Goal: Transaction & Acquisition: Book appointment/travel/reservation

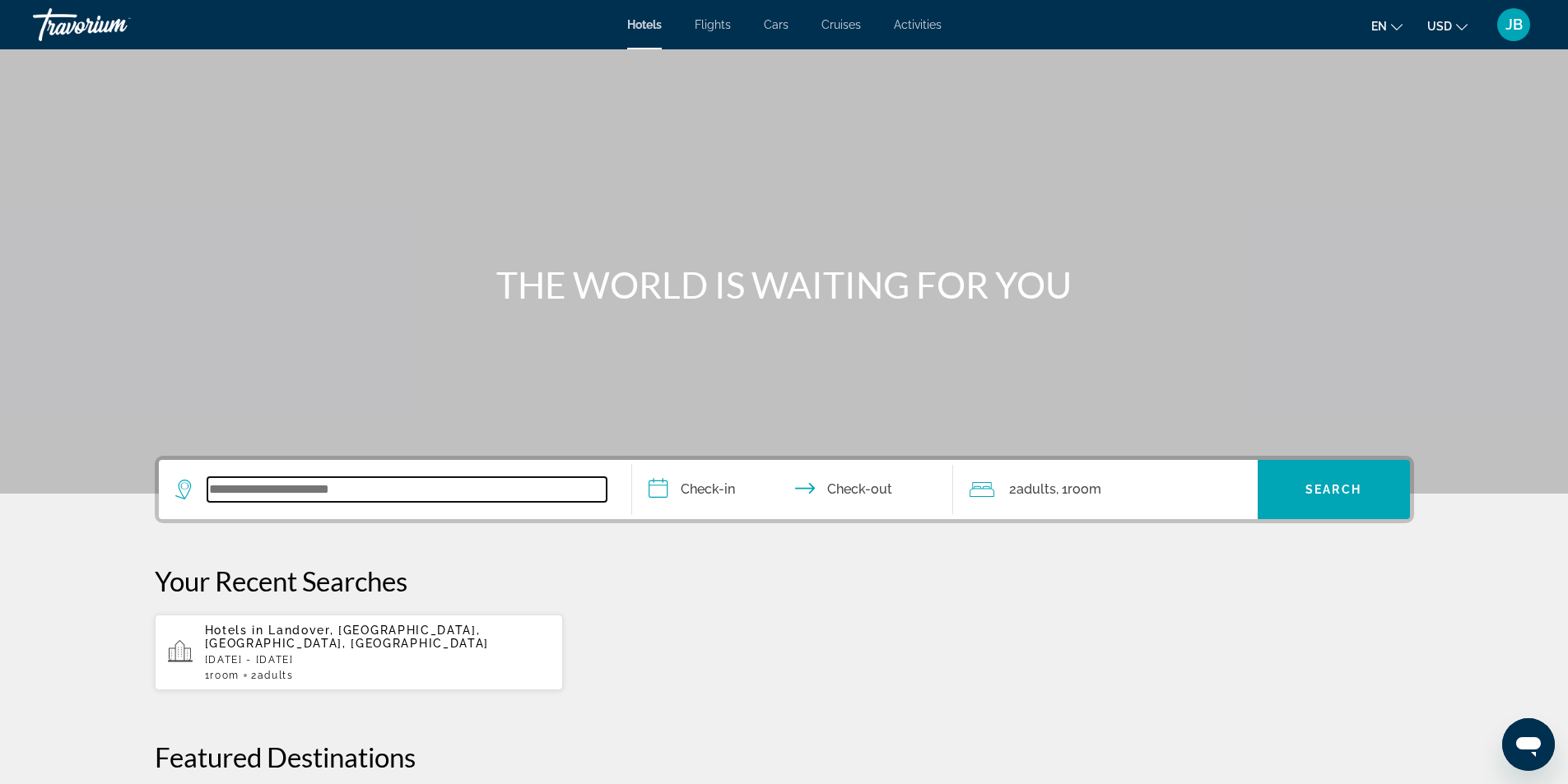
click at [276, 496] on input "Search widget" at bounding box center [407, 488] width 399 height 24
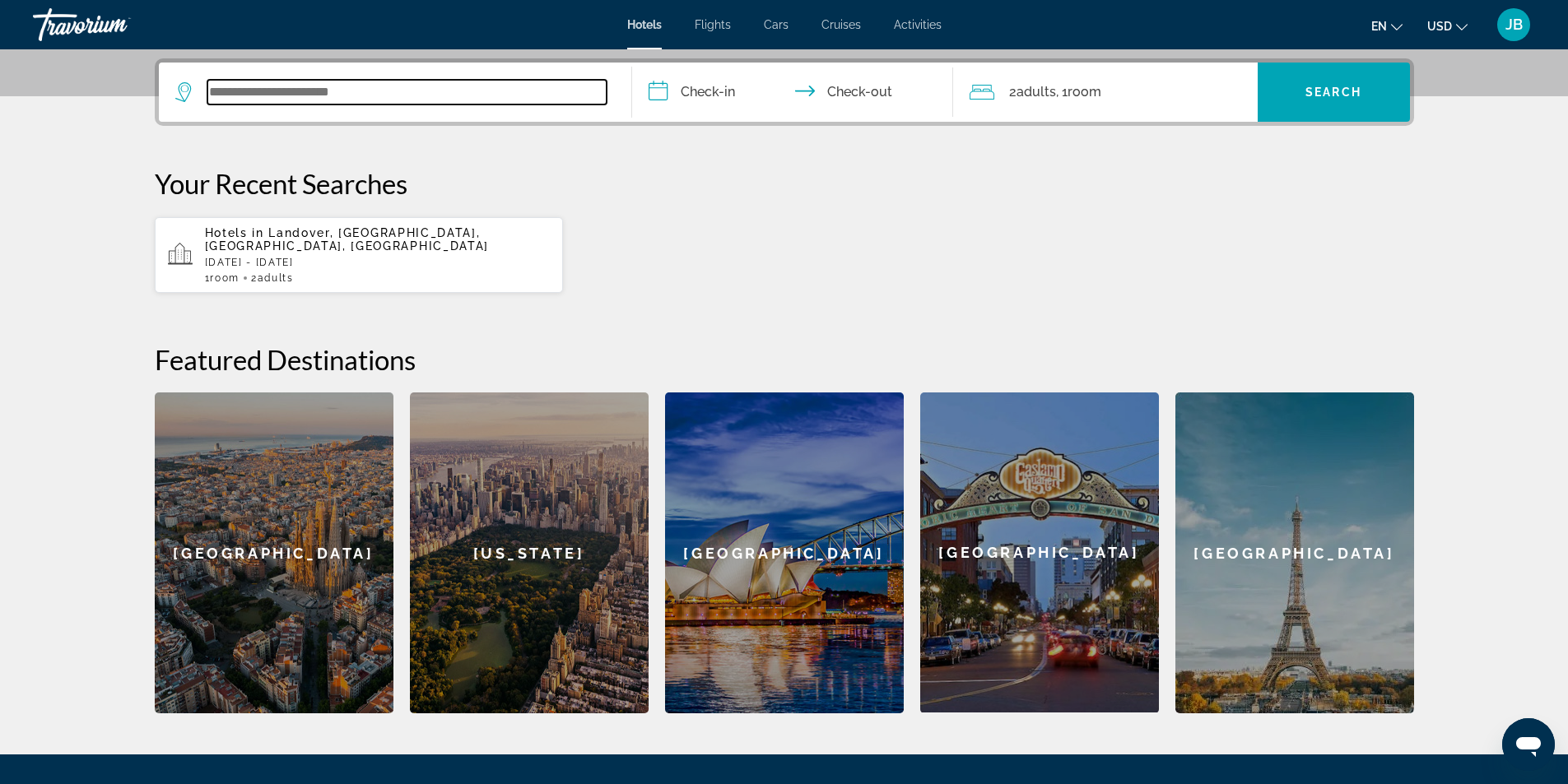
scroll to position [402, 0]
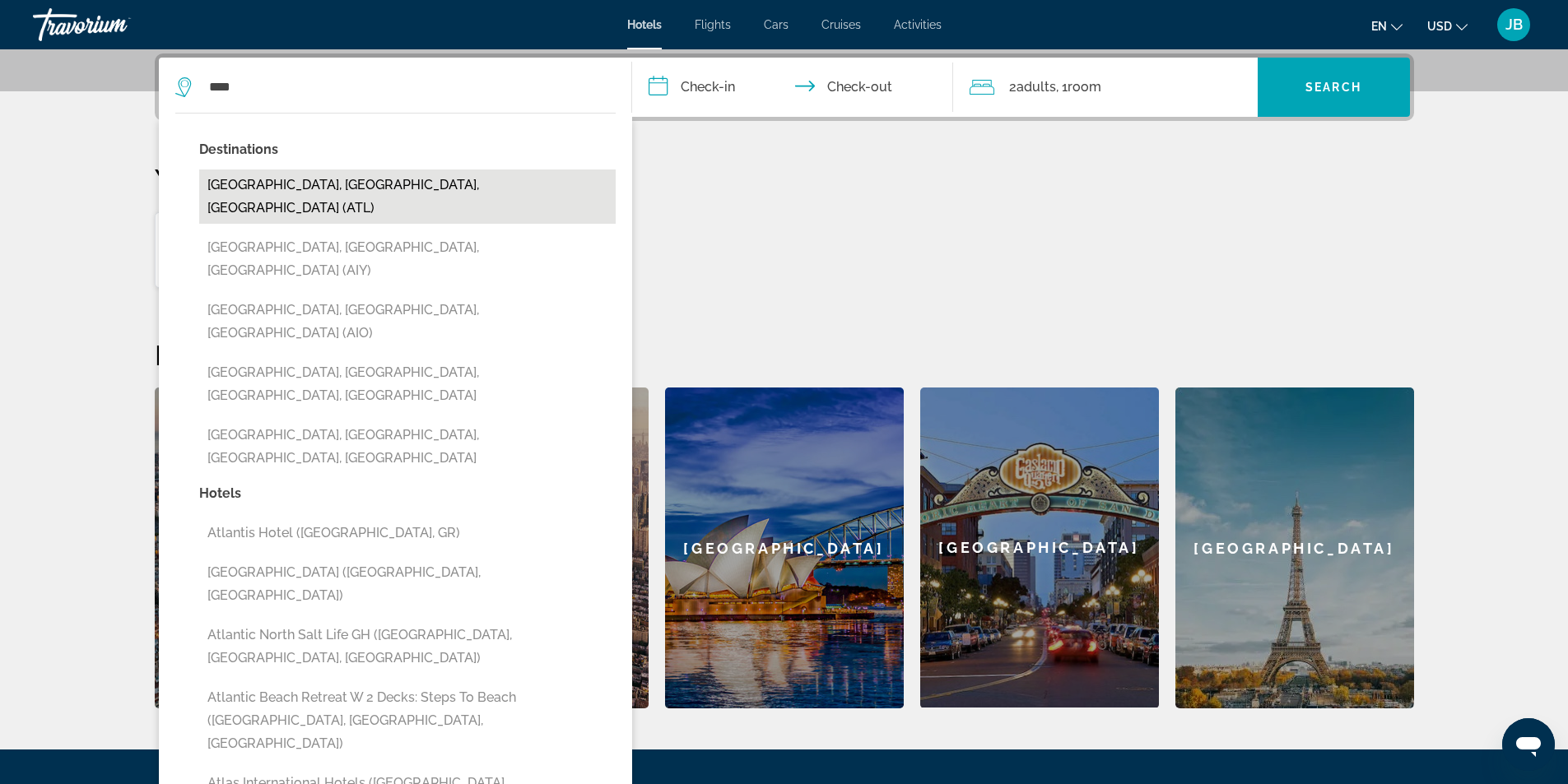
click at [244, 184] on button "[GEOGRAPHIC_DATA], [GEOGRAPHIC_DATA], [GEOGRAPHIC_DATA] (ATL)" at bounding box center [408, 196] width 417 height 54
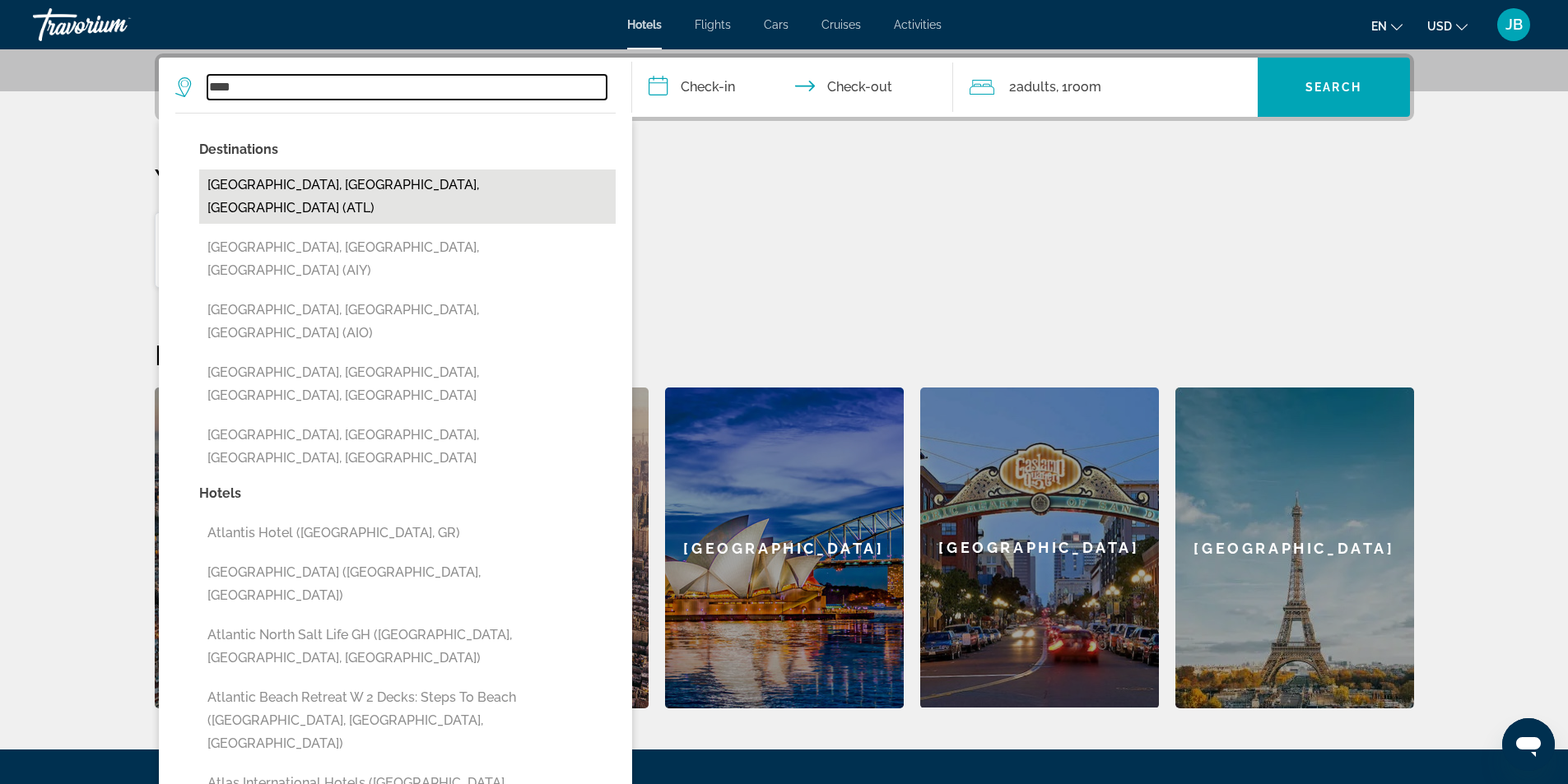
type input "**********"
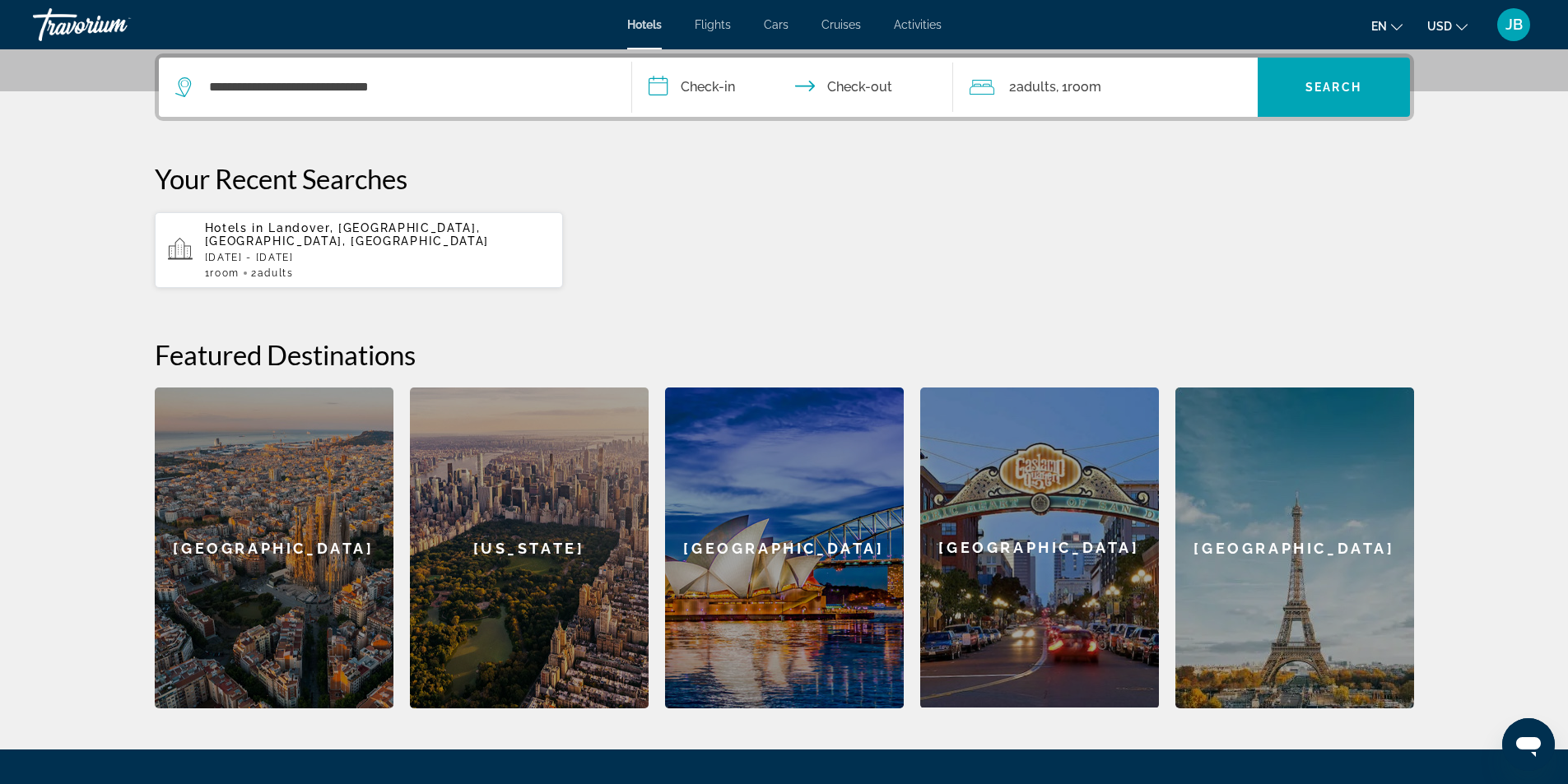
click at [662, 82] on input "**********" at bounding box center [795, 89] width 327 height 64
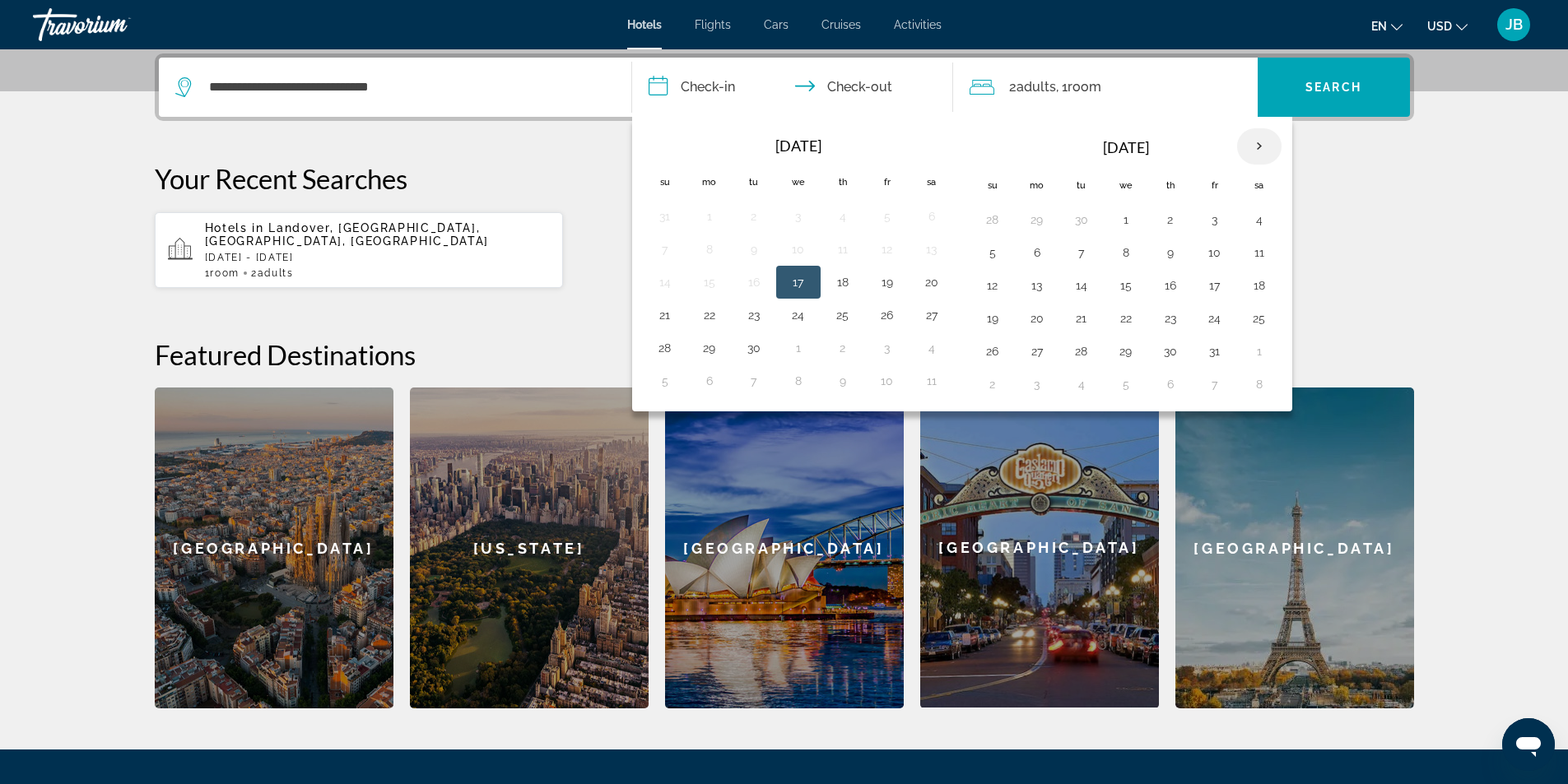
click at [1256, 147] on th "Next month" at bounding box center [1259, 146] width 44 height 36
click at [1257, 277] on button "15" at bounding box center [1259, 286] width 26 height 23
click at [1036, 317] on button "17" at bounding box center [1037, 319] width 26 height 23
type input "**********"
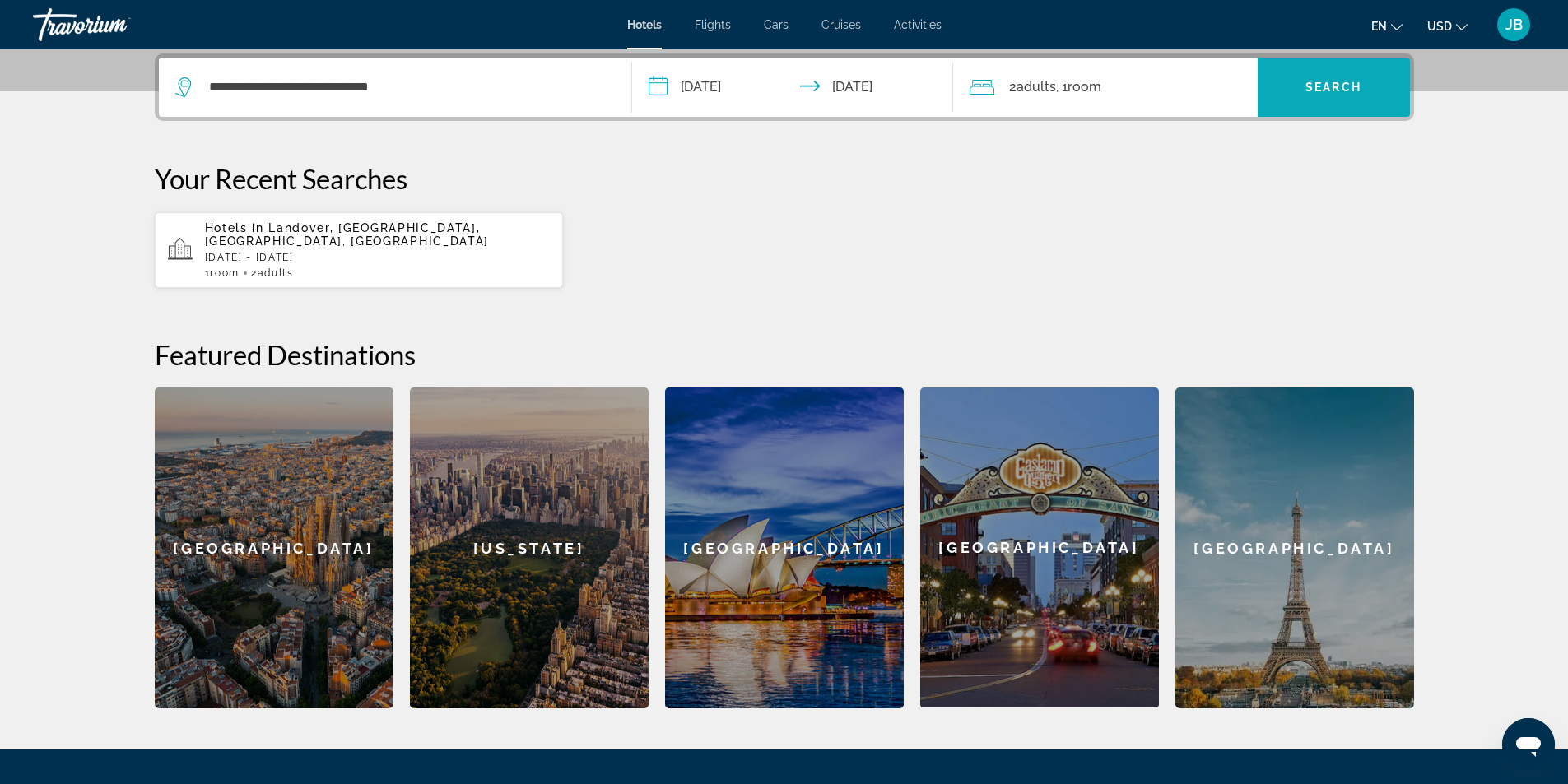
click at [1311, 99] on span "Search widget" at bounding box center [1334, 87] width 152 height 40
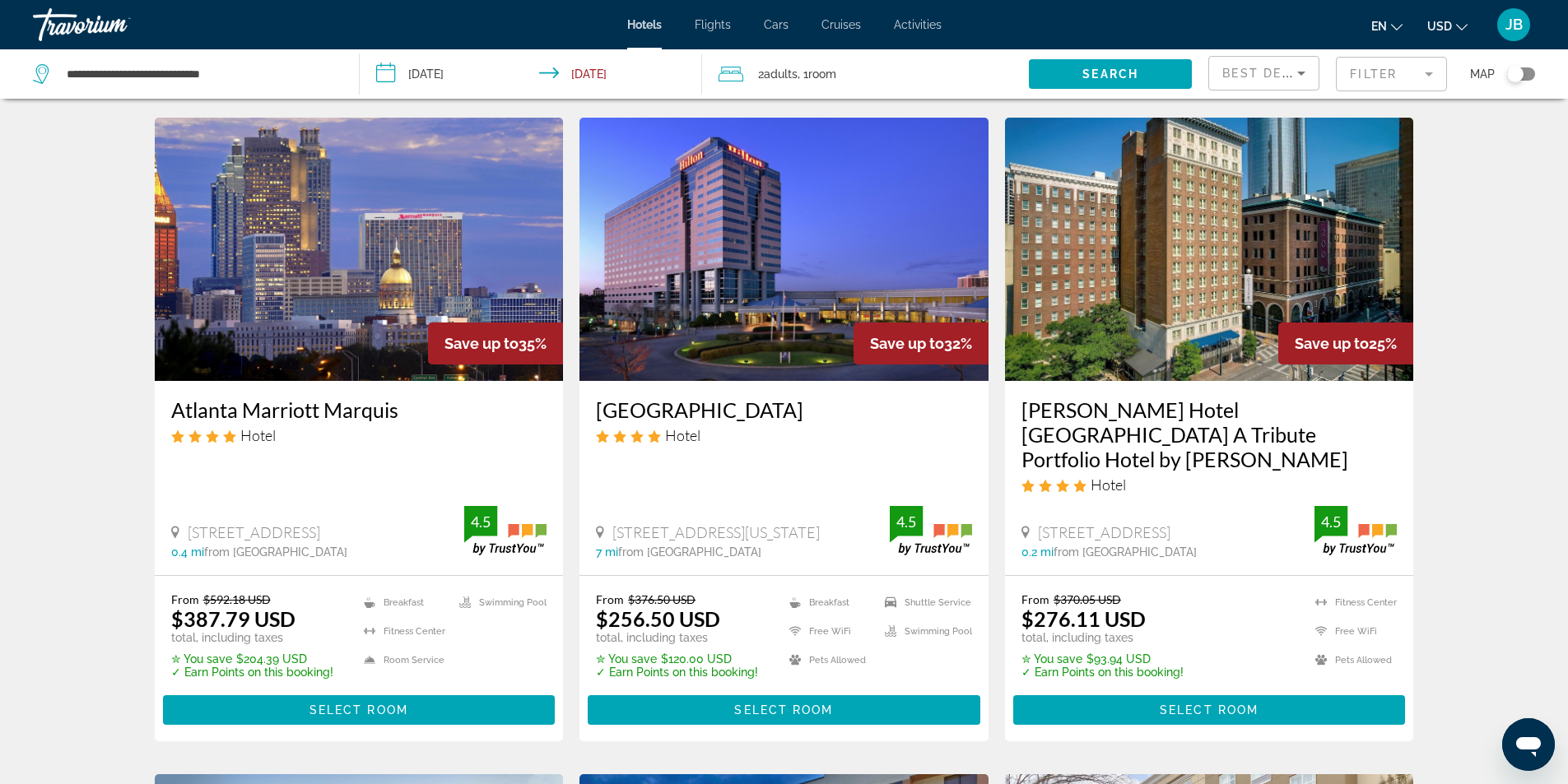
scroll to position [741, 0]
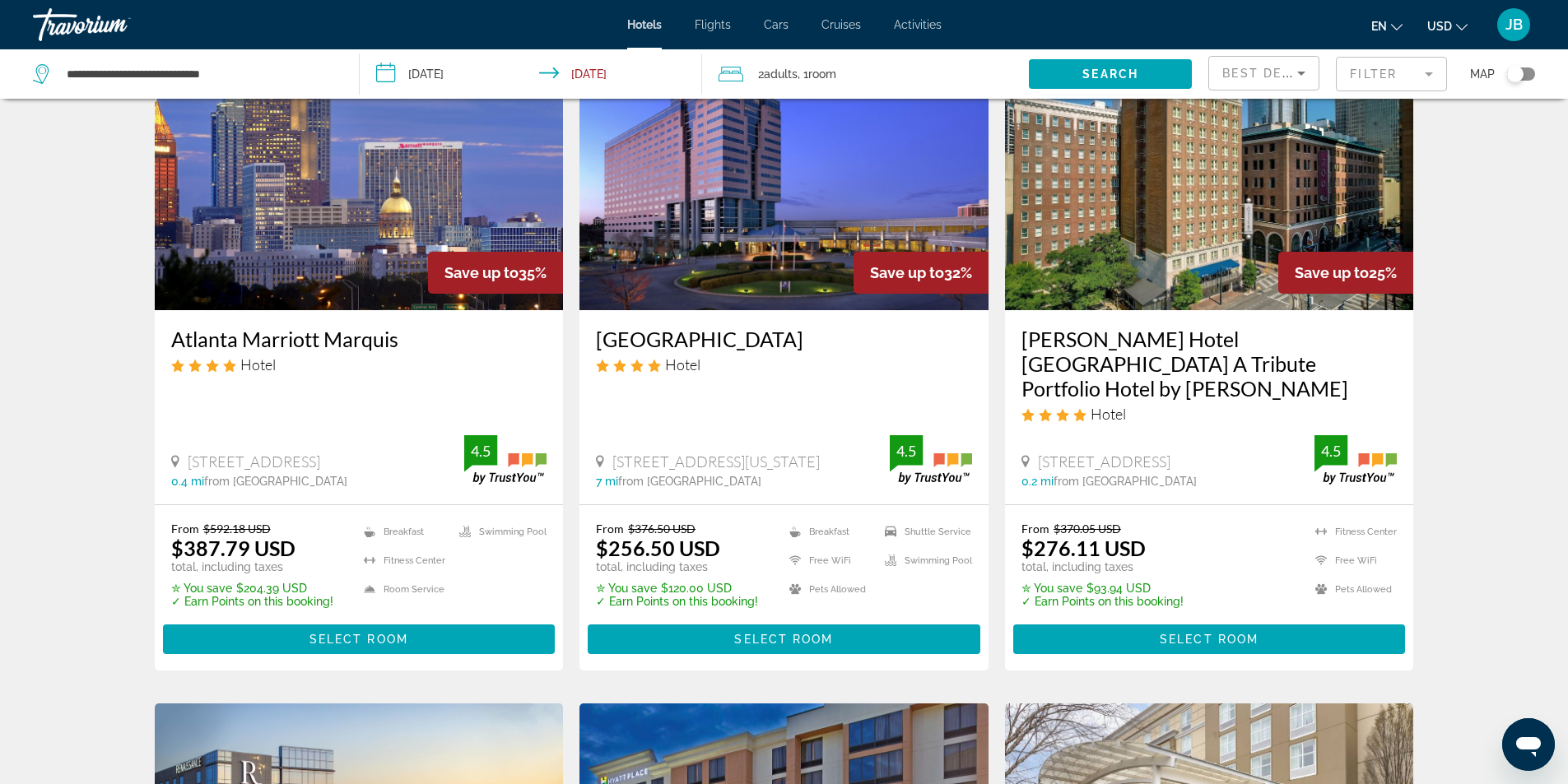
click at [357, 247] on img "Main content" at bounding box center [360, 178] width 409 height 263
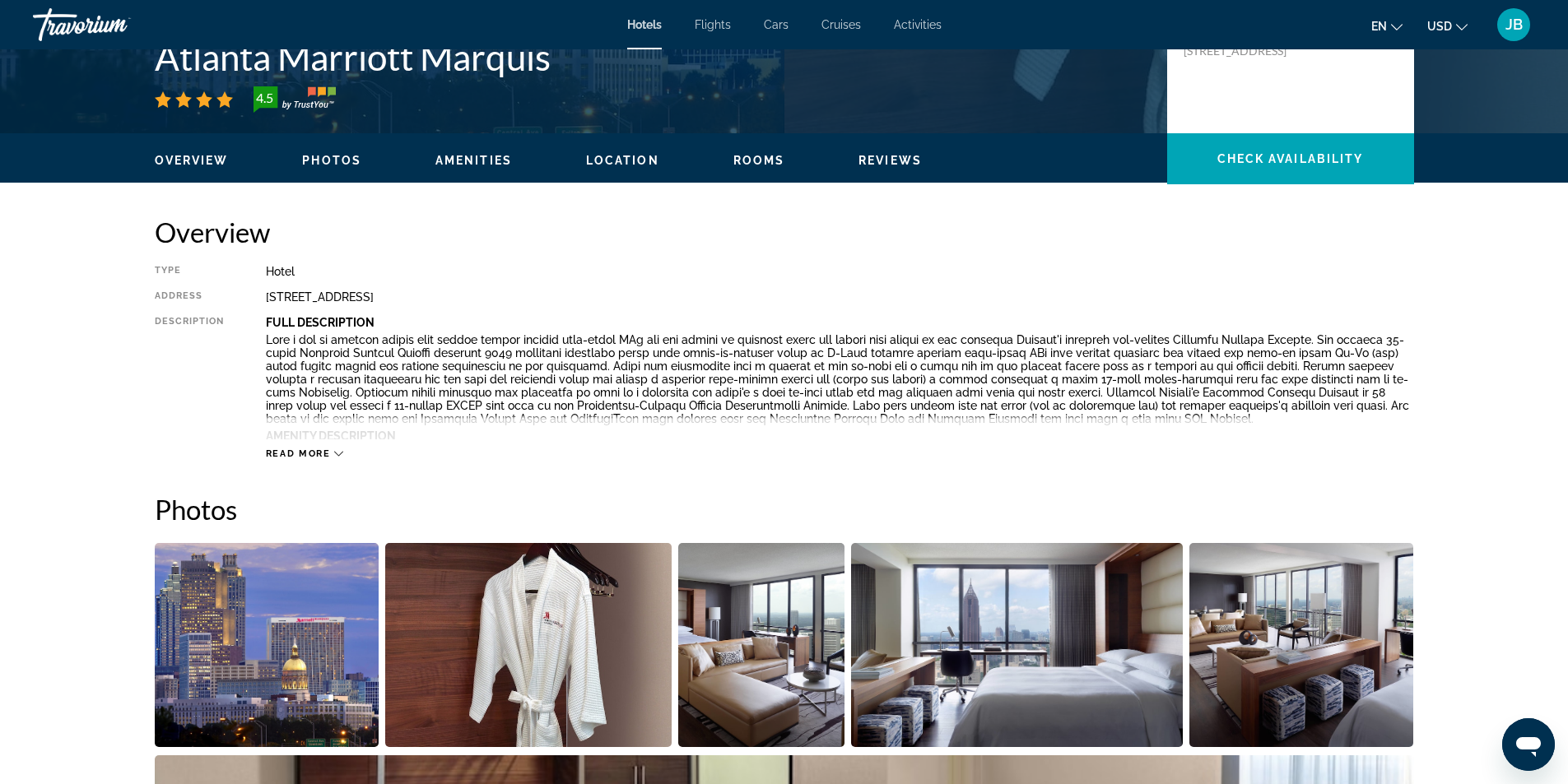
scroll to position [411, 0]
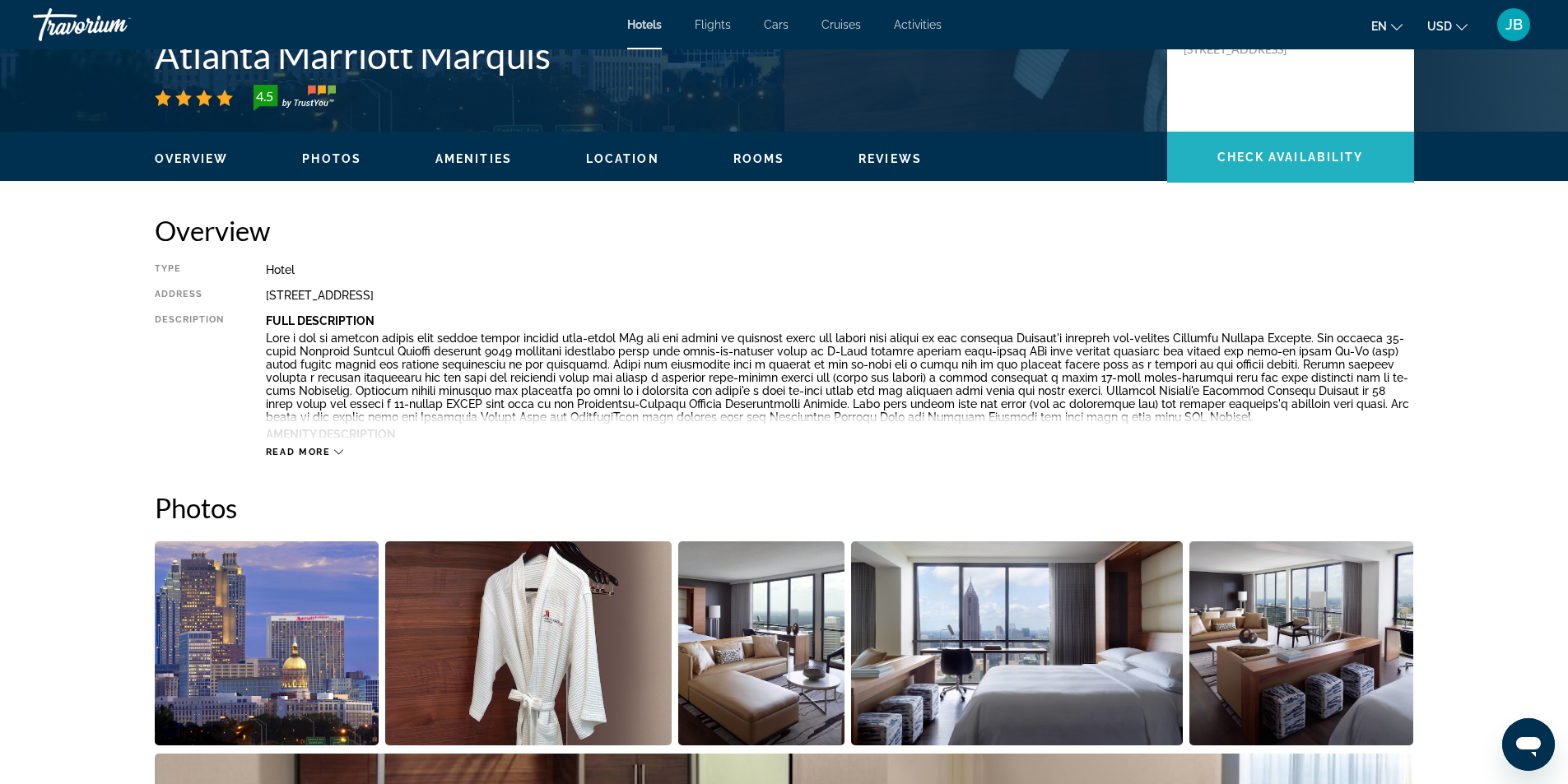
click at [1243, 155] on span "Check Availability" at bounding box center [1290, 157] width 146 height 14
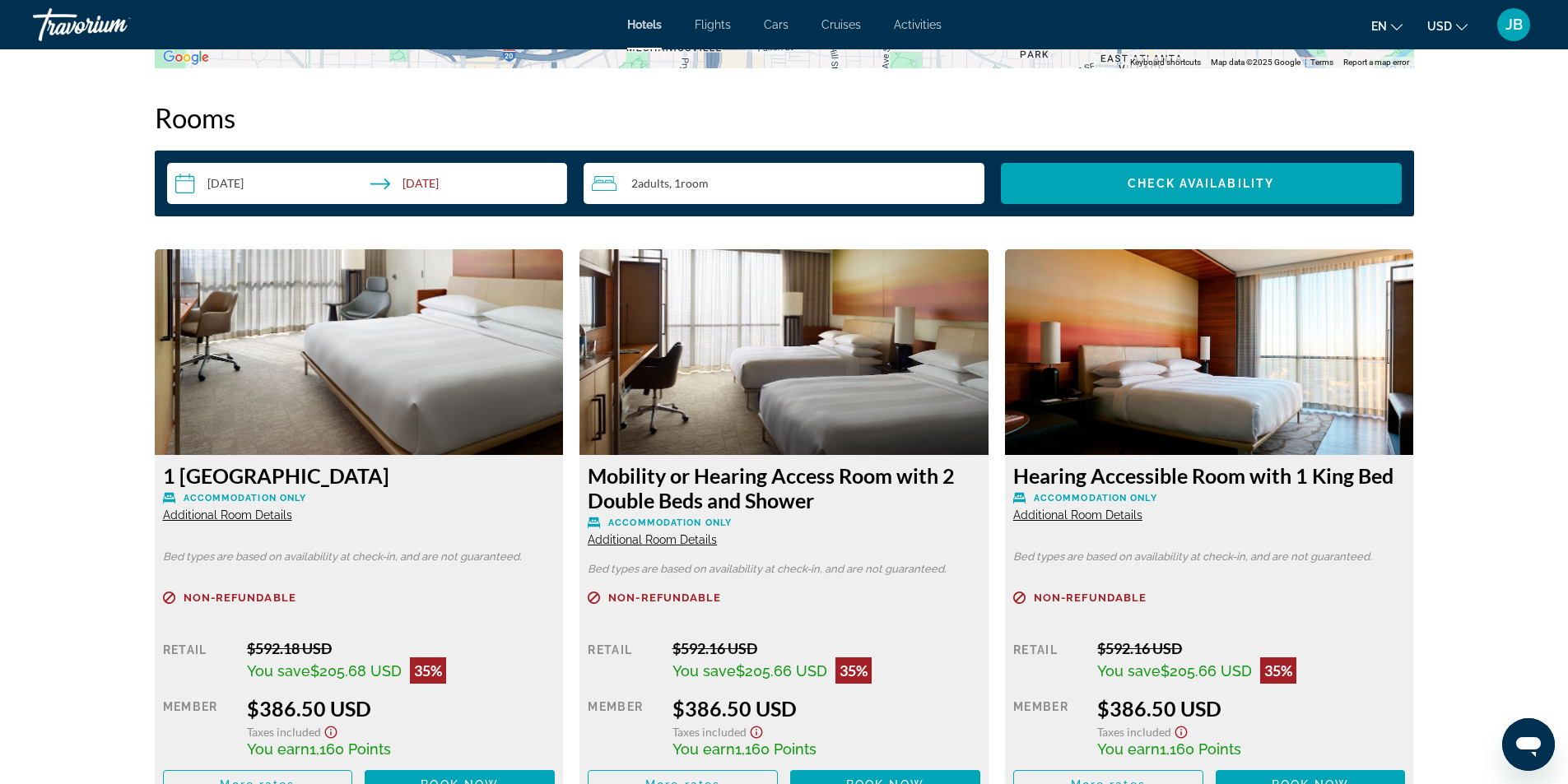
scroll to position [2083, 0]
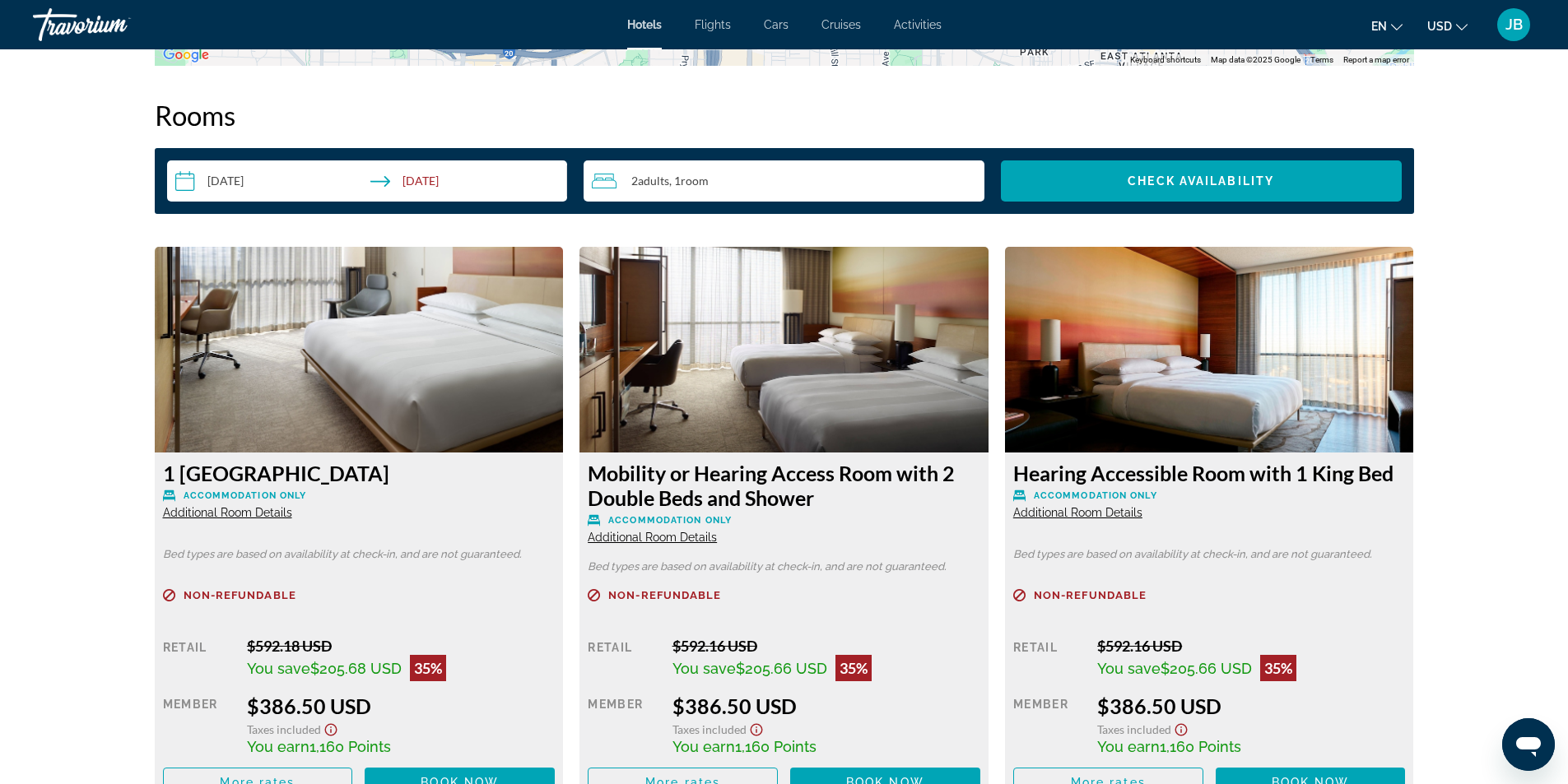
click at [309, 348] on img "Main content" at bounding box center [360, 350] width 409 height 205
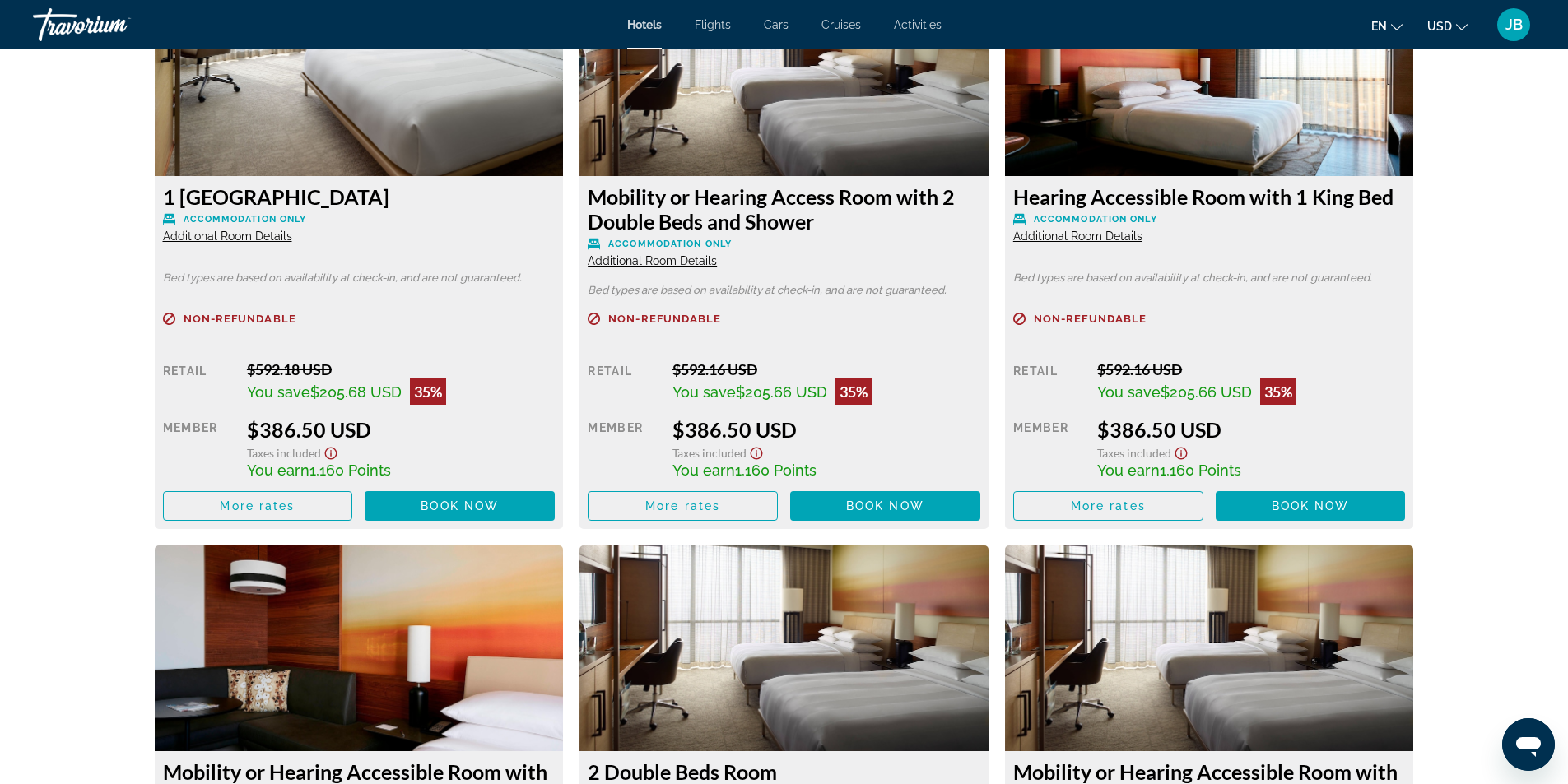
scroll to position [2329, 0]
